Goal: Browse casually

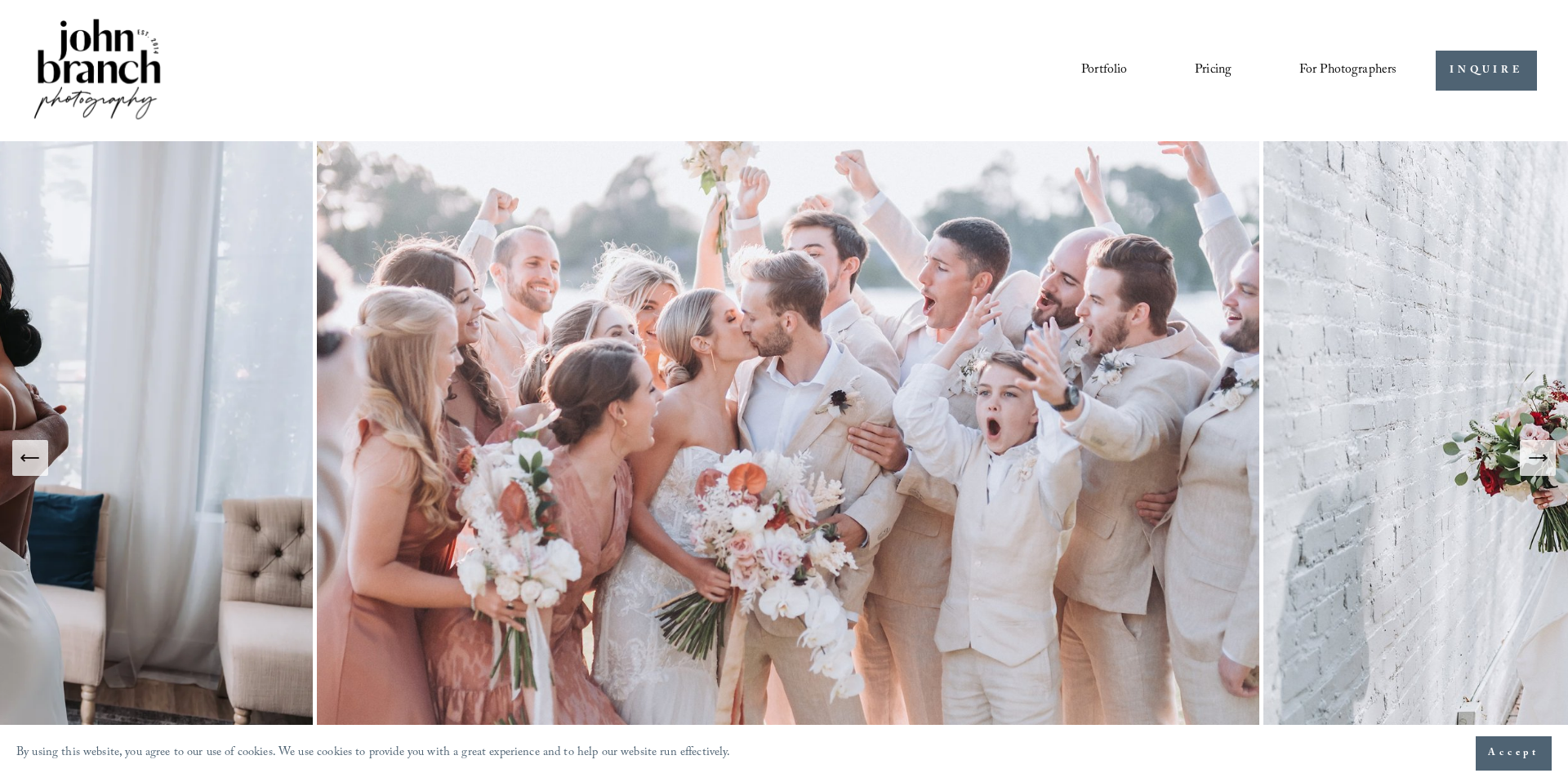
click at [1093, 75] on link "Portfolio" at bounding box center [1104, 71] width 46 height 28
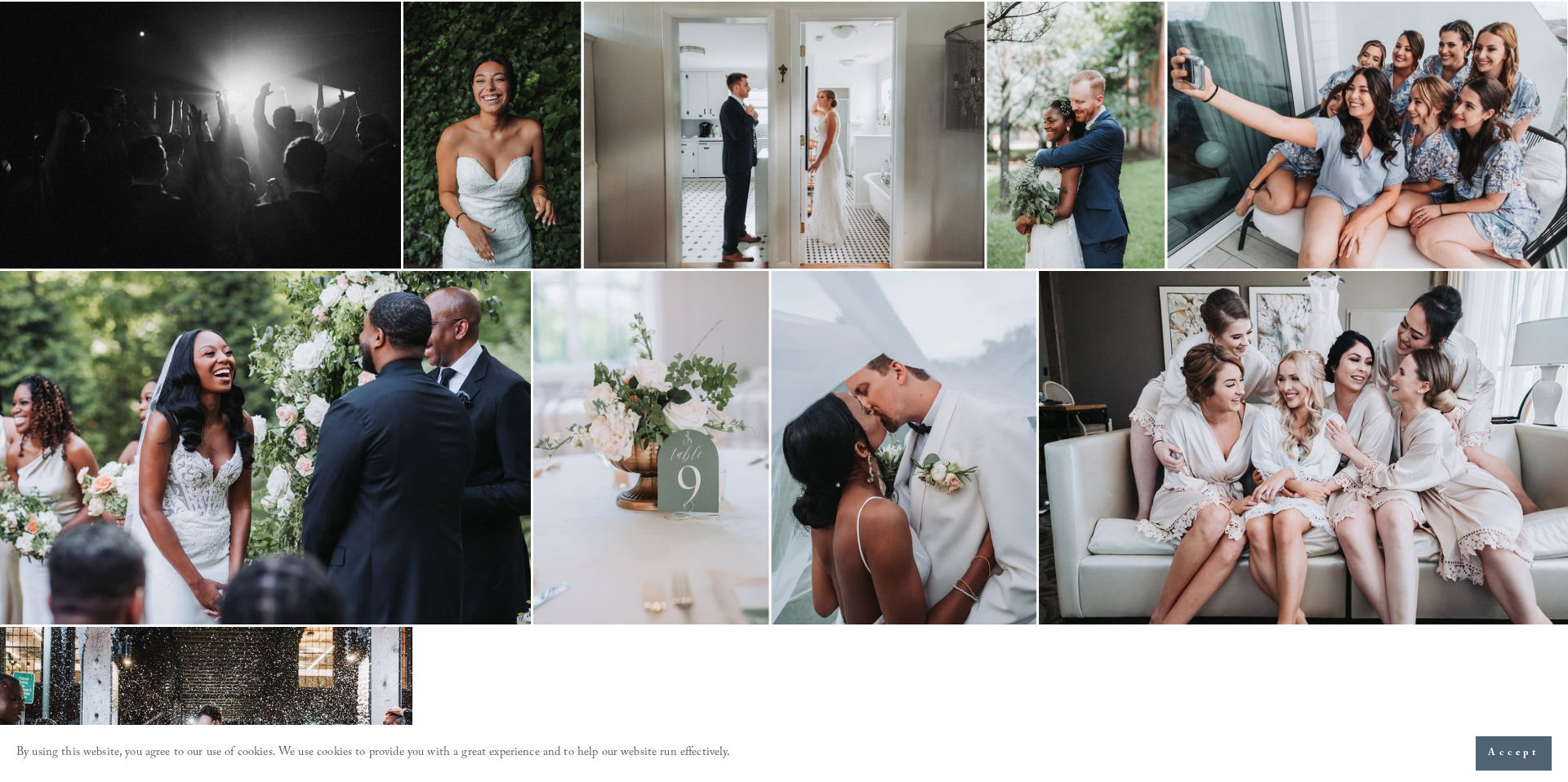
scroll to position [447, 0]
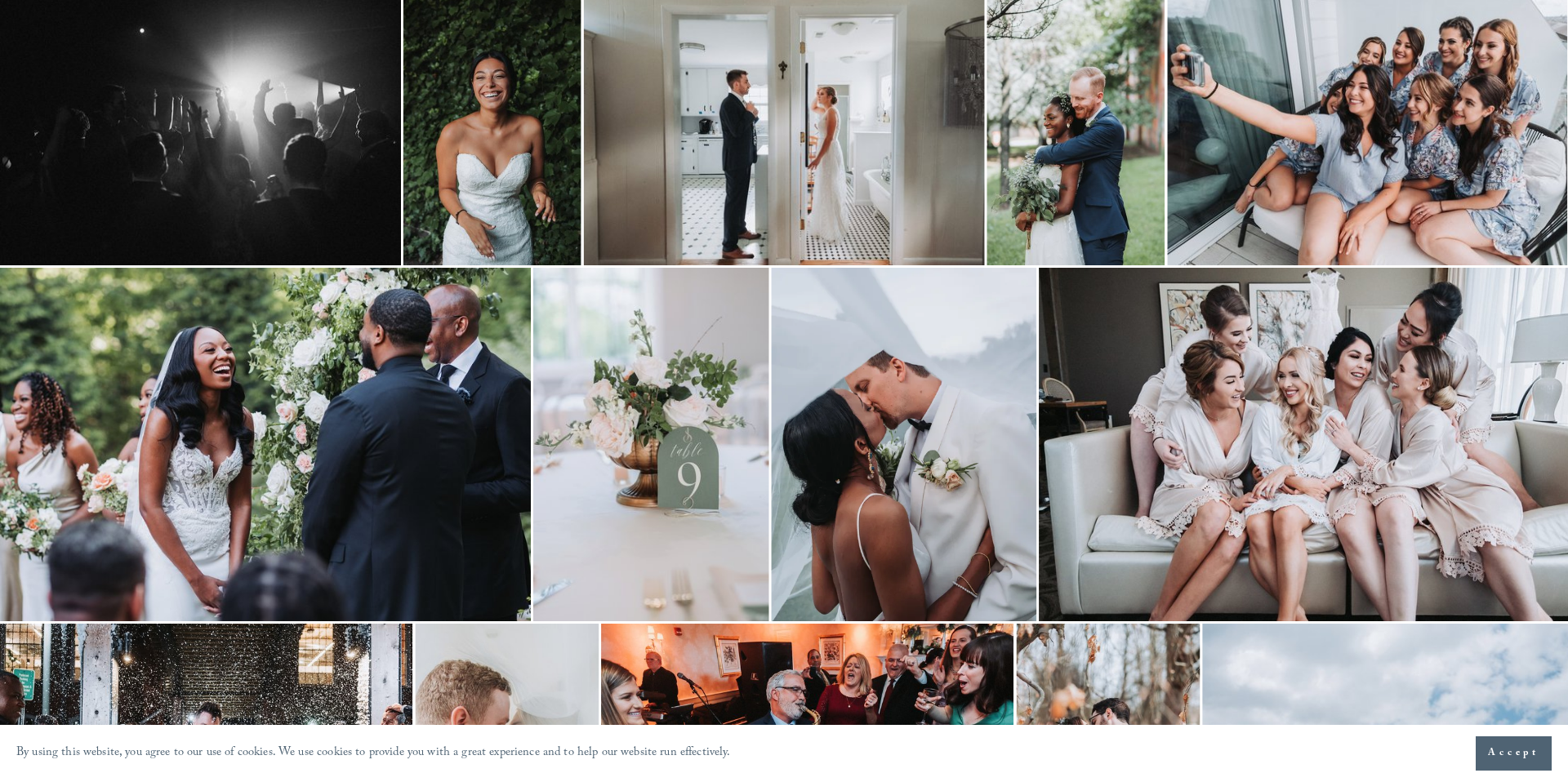
click at [529, 161] on img at bounding box center [492, 132] width 178 height 267
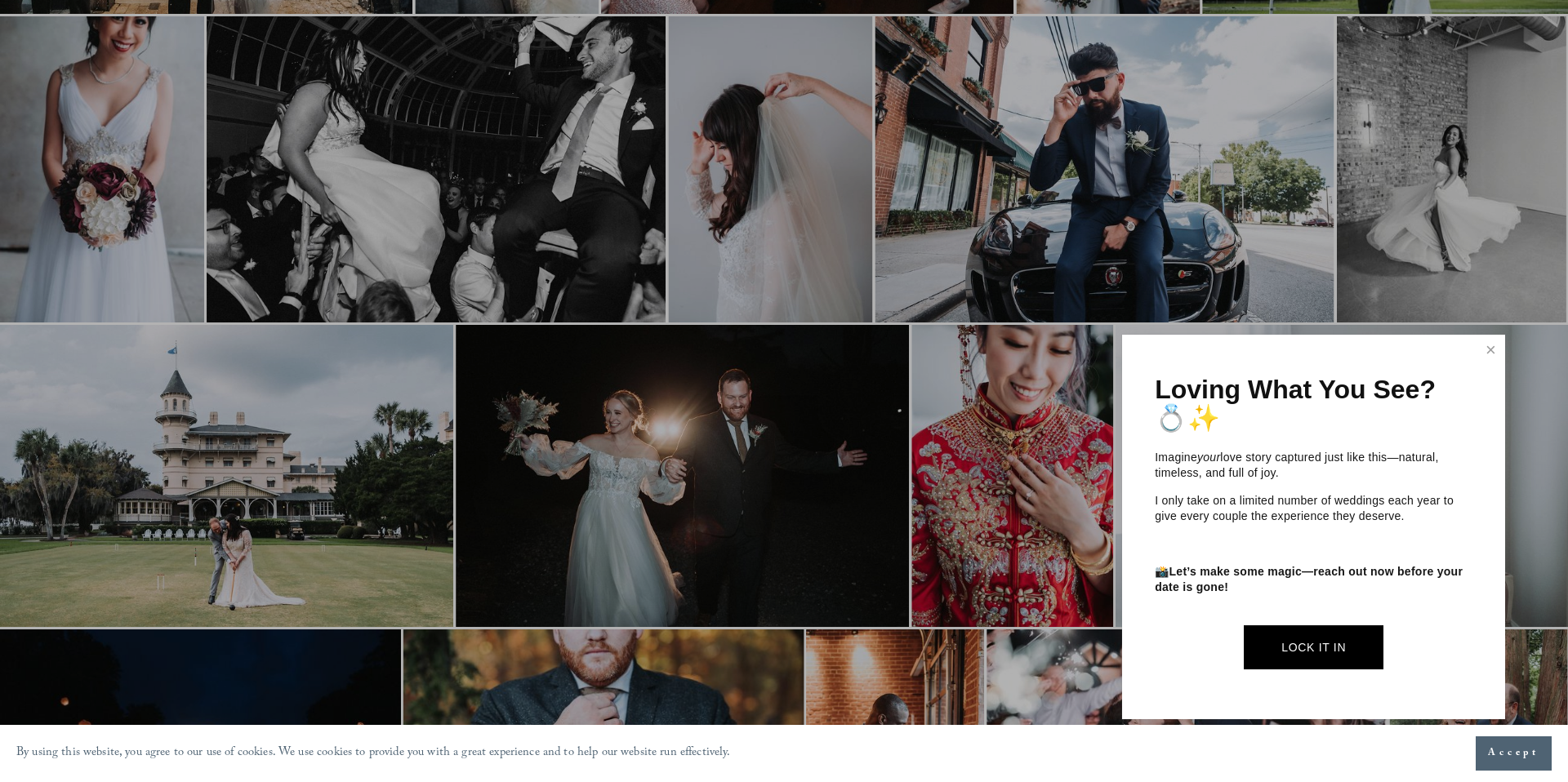
scroll to position [1639, 0]
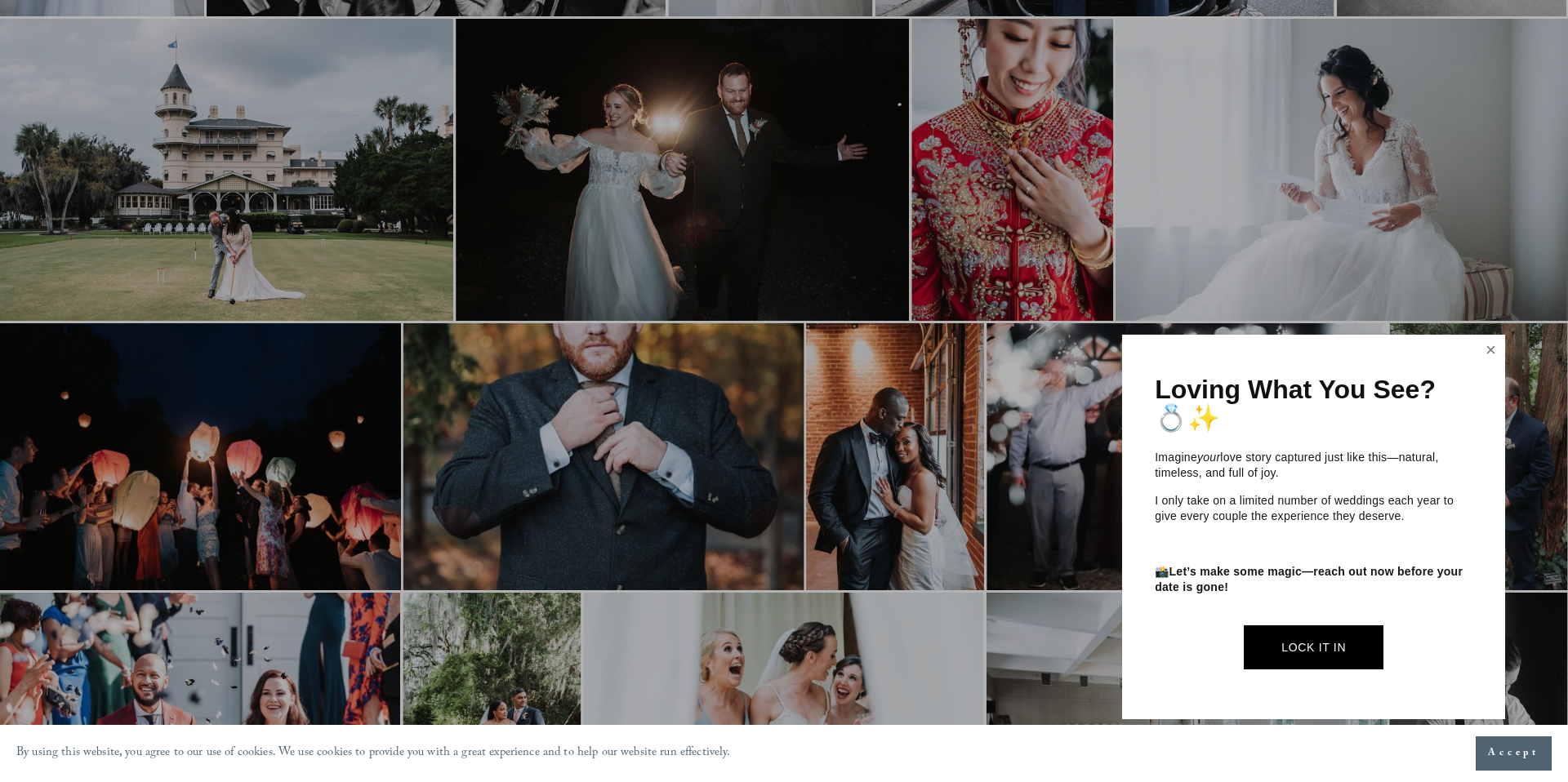
click at [1495, 360] on link "Close" at bounding box center [1491, 350] width 25 height 26
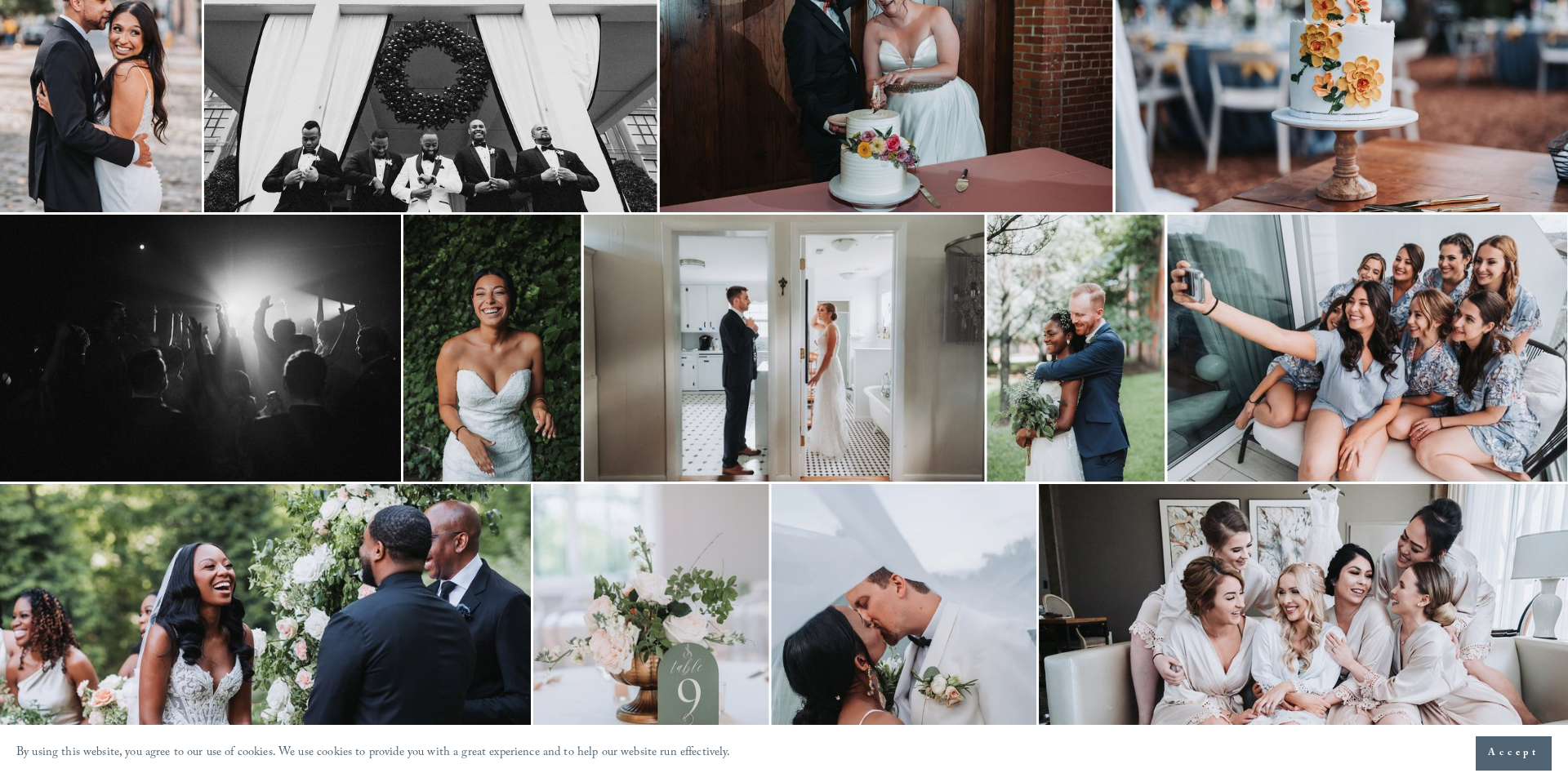
scroll to position [0, 0]
